Goal: Navigation & Orientation: Find specific page/section

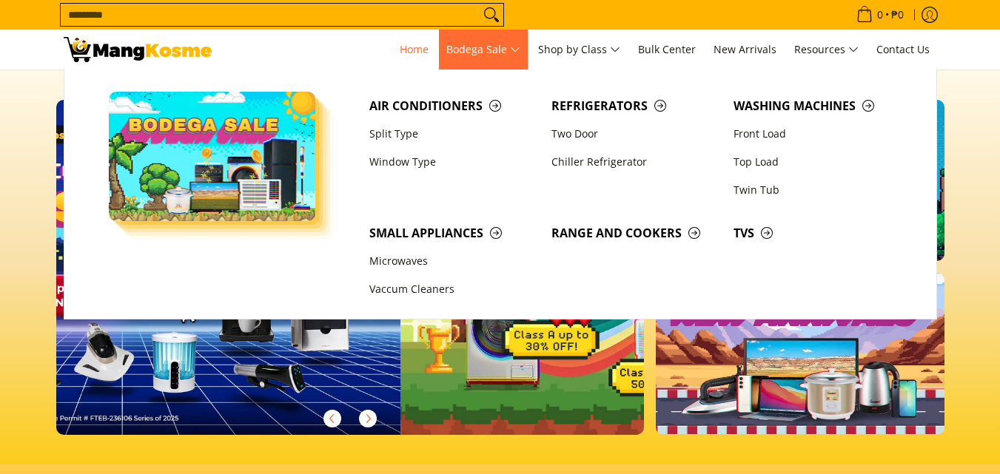
scroll to position [0, 588]
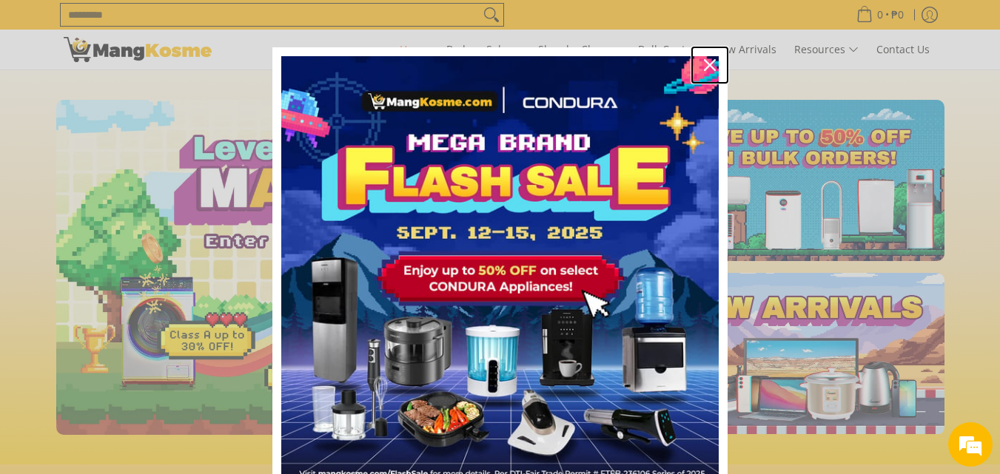
click at [701, 58] on div "Close" at bounding box center [710, 65] width 24 height 24
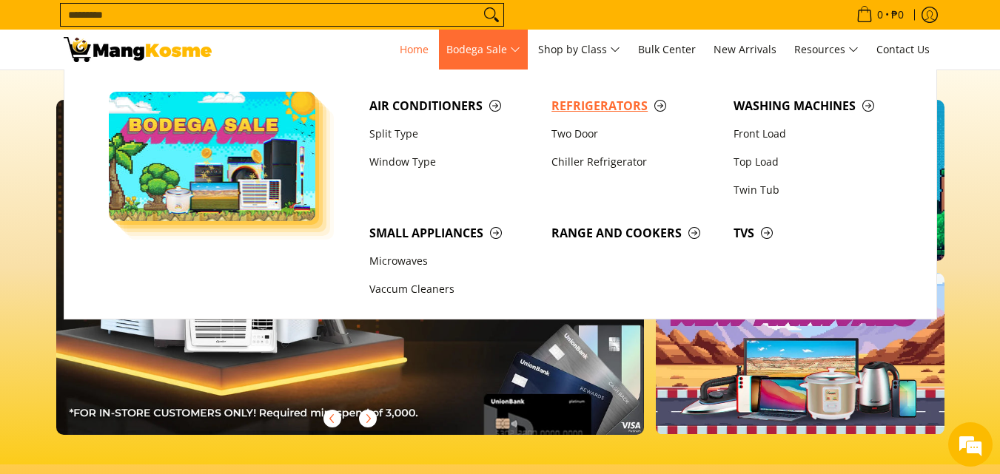
scroll to position [0, 0]
click at [585, 101] on span "Refrigerators" at bounding box center [634, 106] width 167 height 19
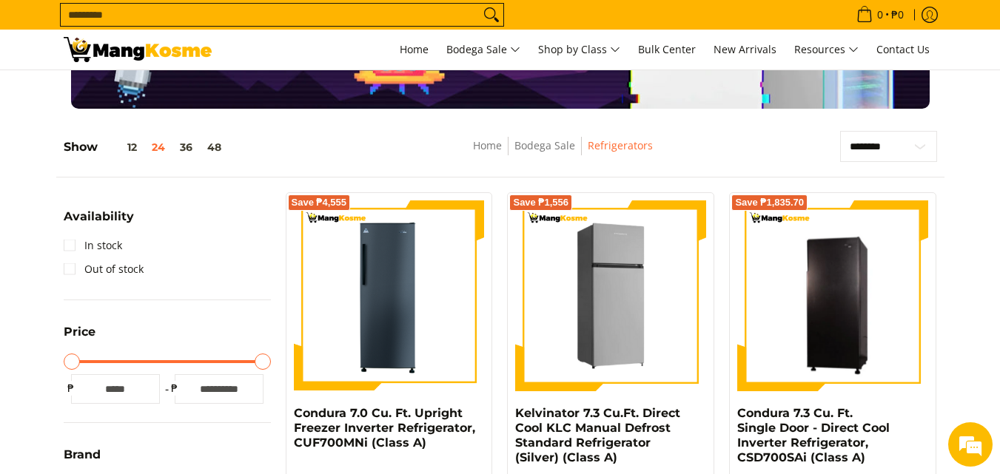
scroll to position [222, 0]
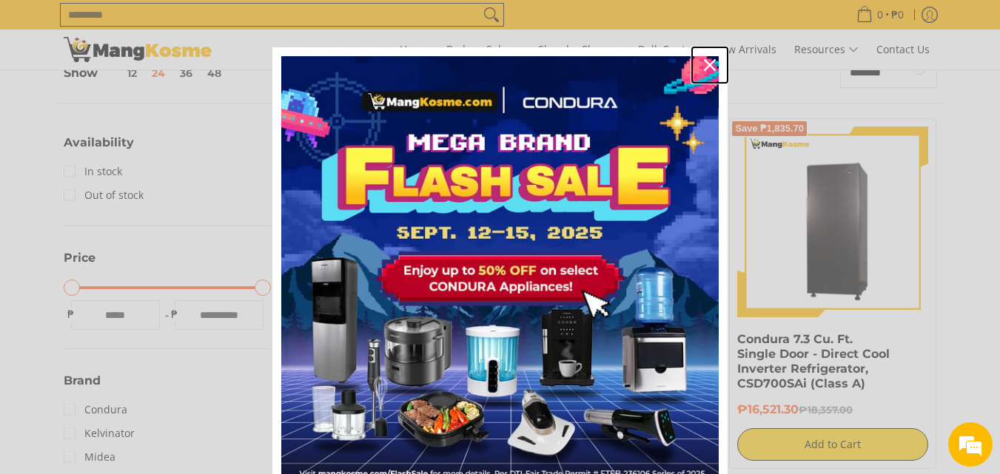
click at [704, 59] on icon "close icon" at bounding box center [710, 65] width 12 height 12
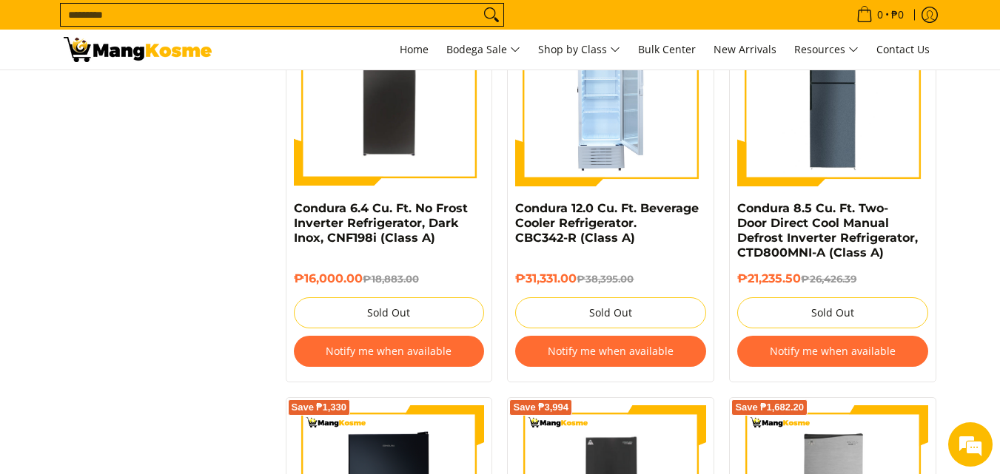
scroll to position [1850, 0]
